Goal: Transaction & Acquisition: Purchase product/service

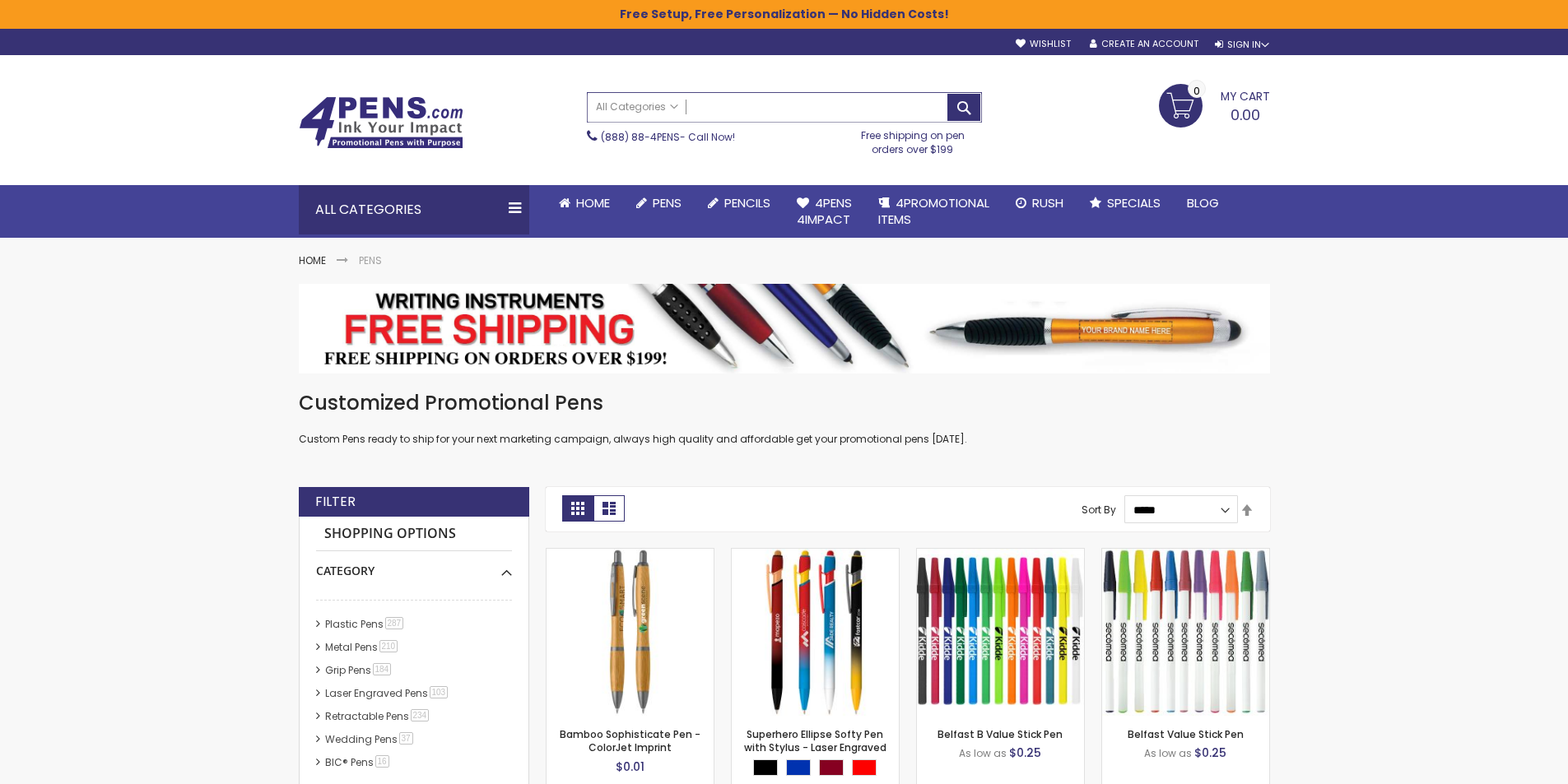
paste input "**********"
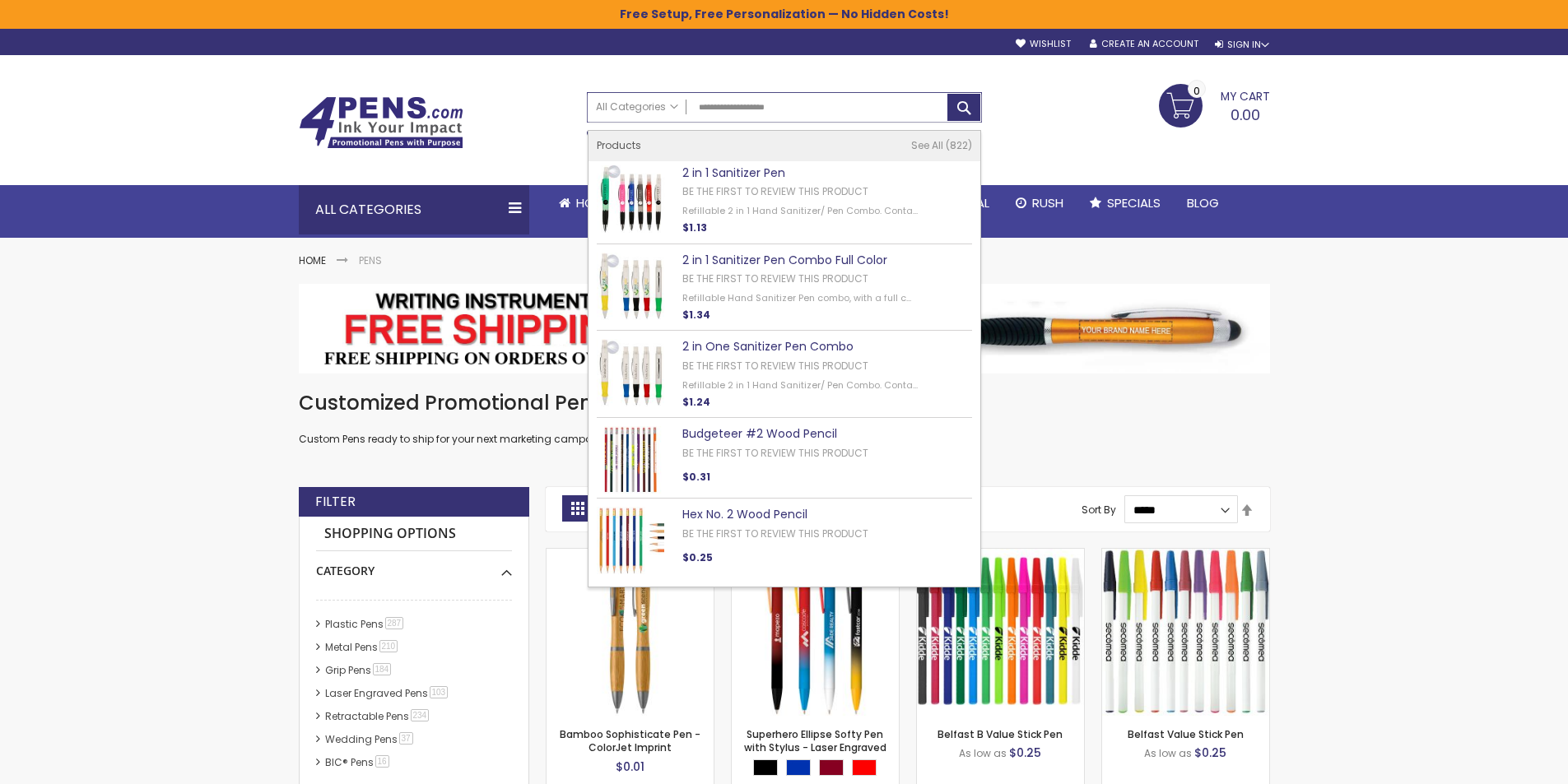
type input "**********"
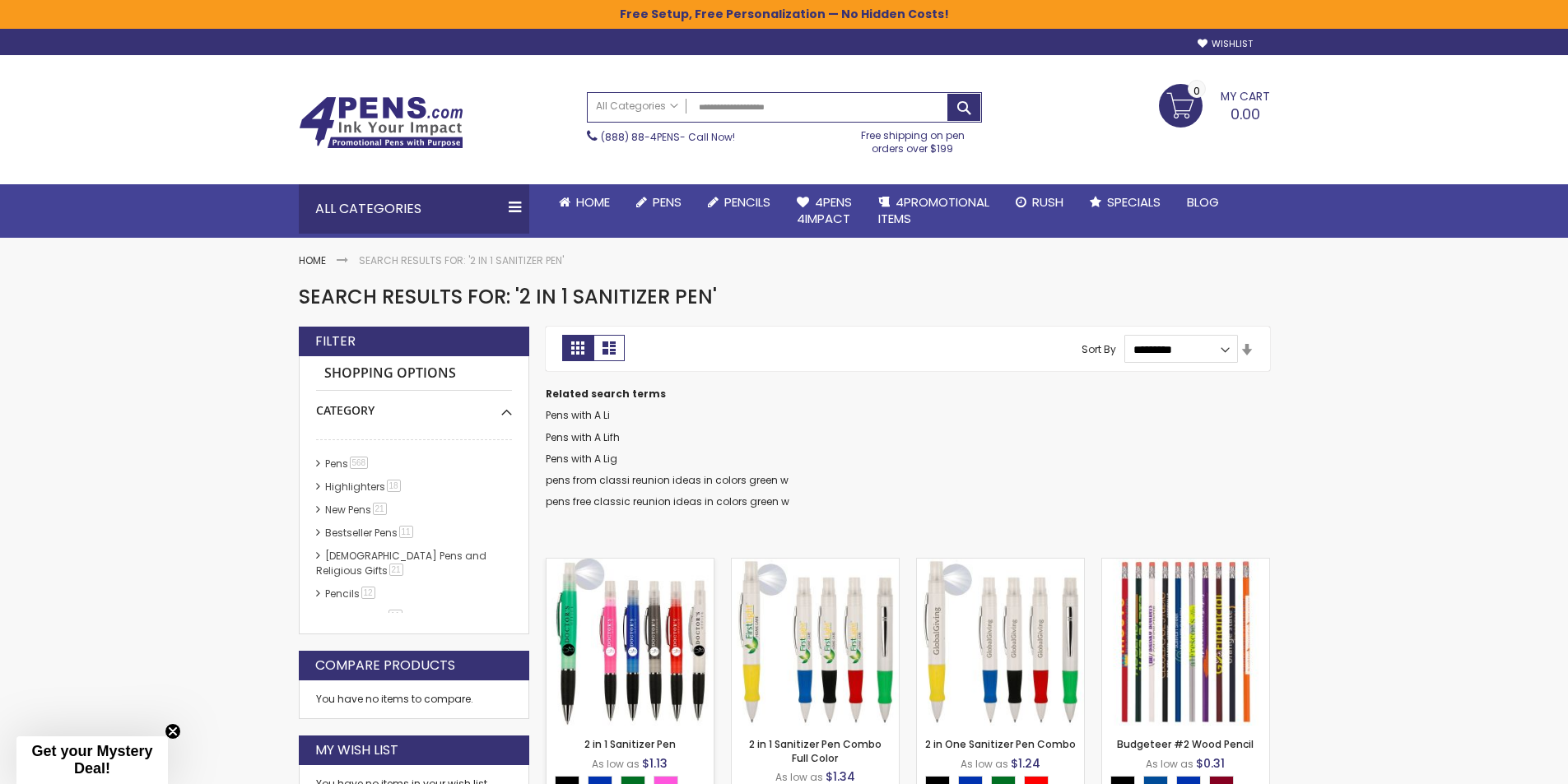
click at [654, 651] on img at bounding box center [630, 642] width 167 height 167
